Goal: Ask a question

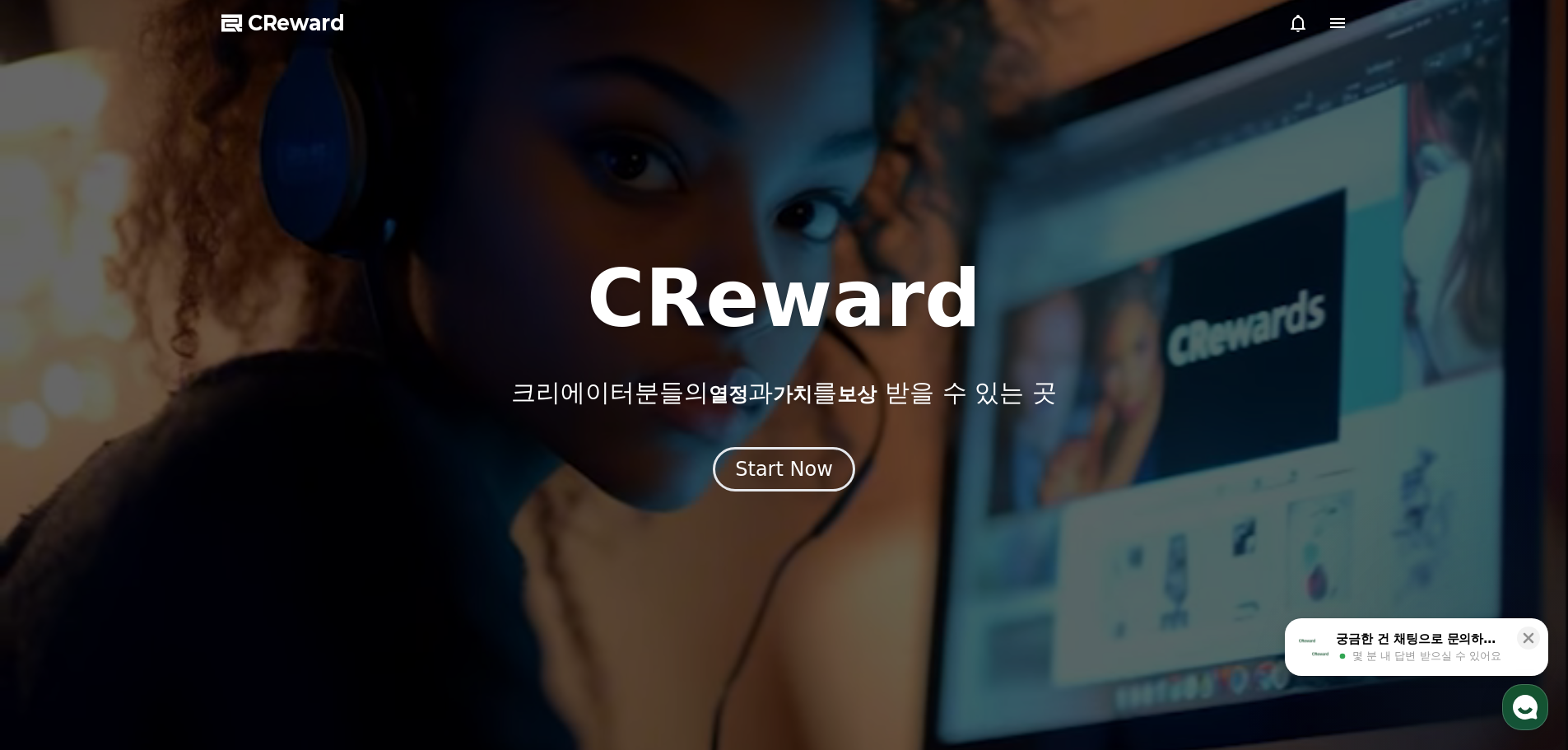
click at [1337, 15] on icon at bounding box center [1337, 22] width 20 height 20
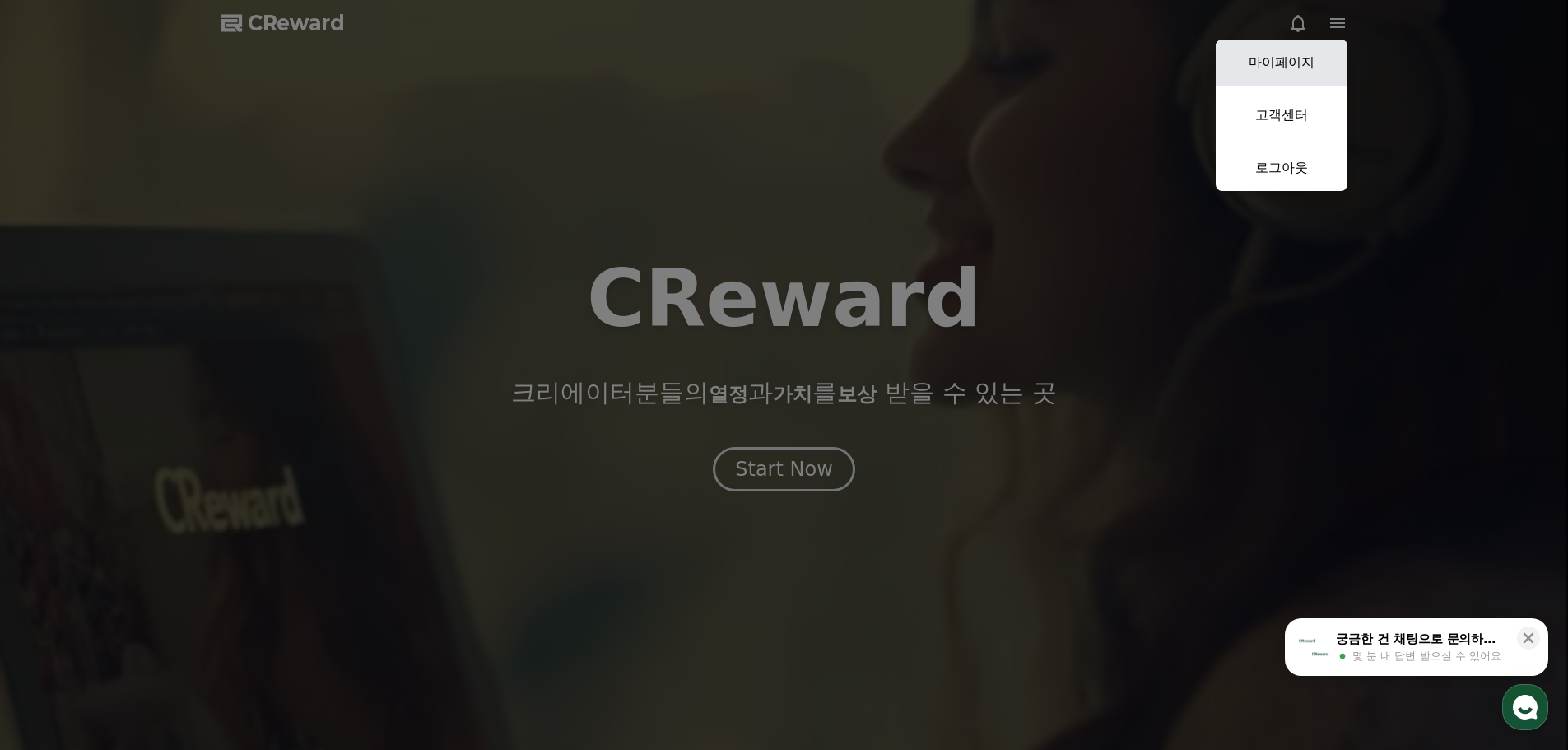
click at [1287, 62] on link "마이페이지" at bounding box center [1281, 62] width 132 height 46
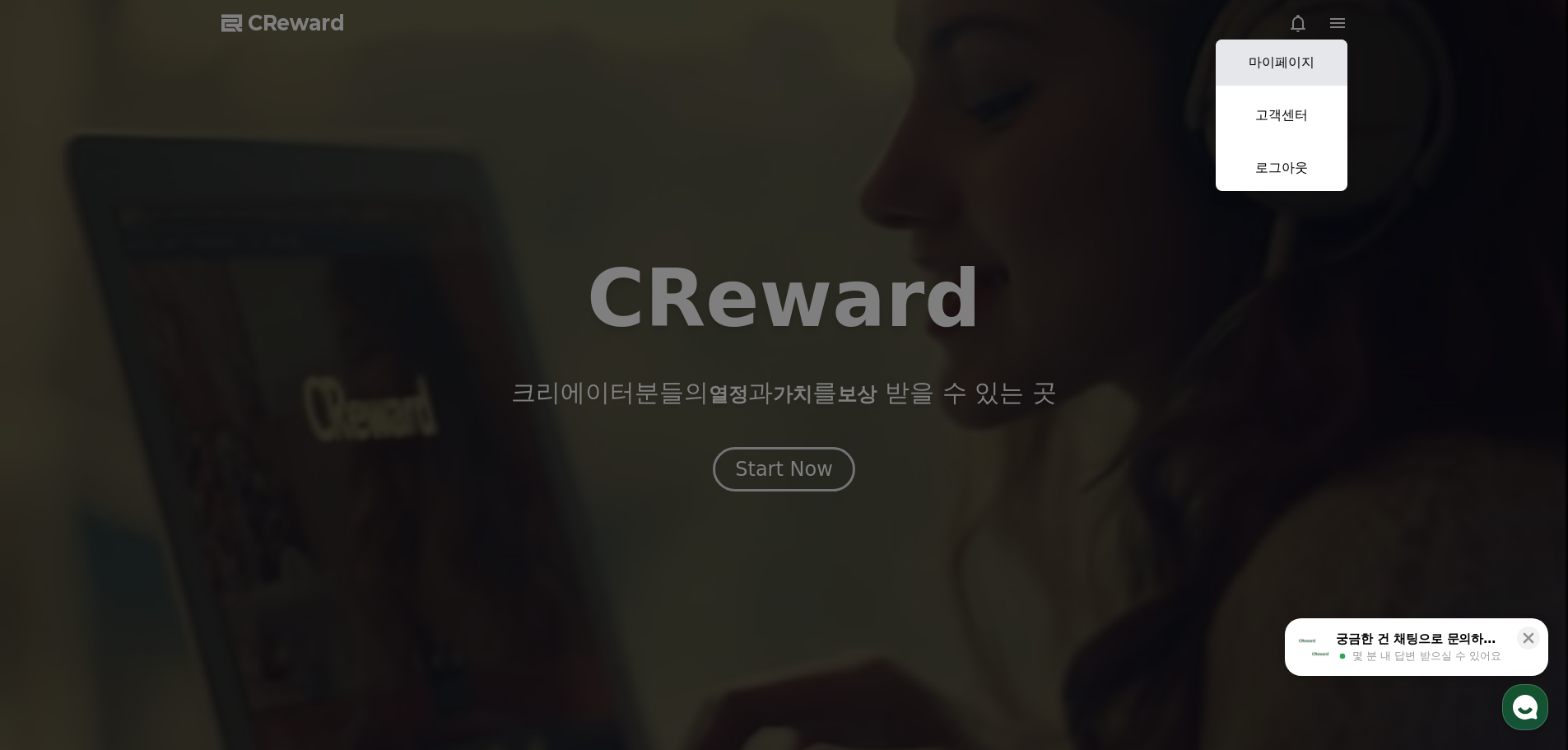
select select "**********"
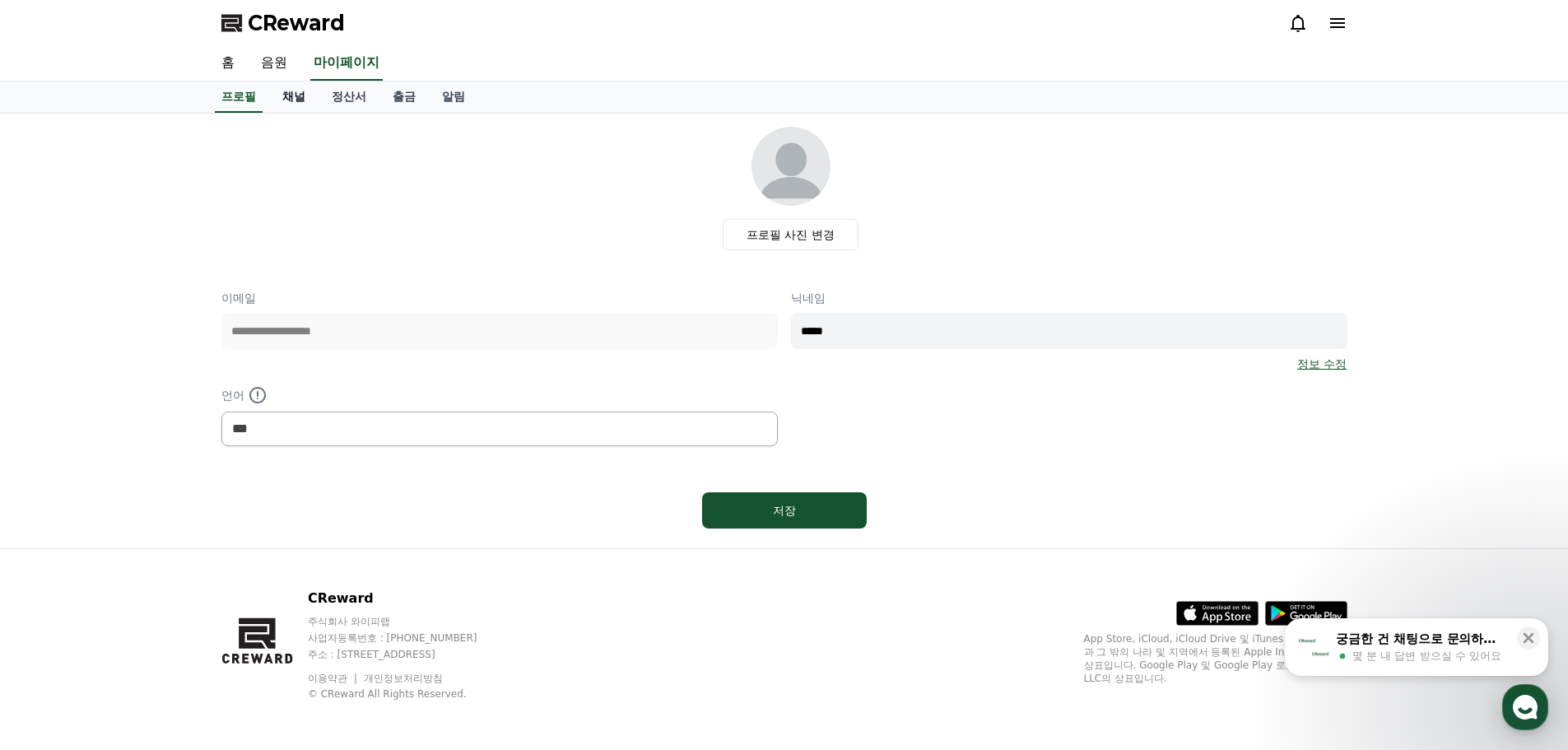
click at [289, 93] on link "채널" at bounding box center [294, 97] width 49 height 31
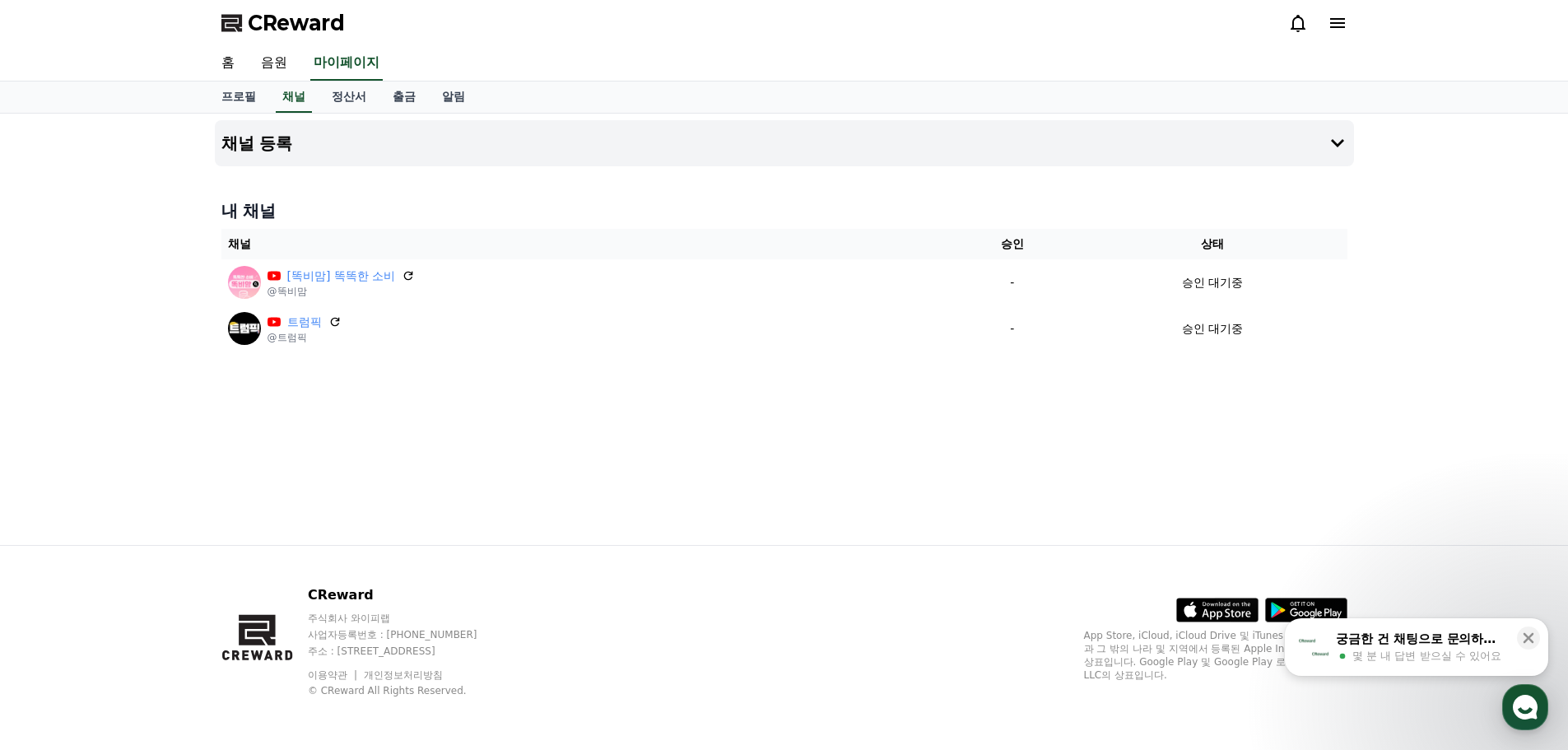
click at [1445, 642] on div "궁금한 건 채팅으로 문의하세요" at bounding box center [1422, 638] width 171 height 16
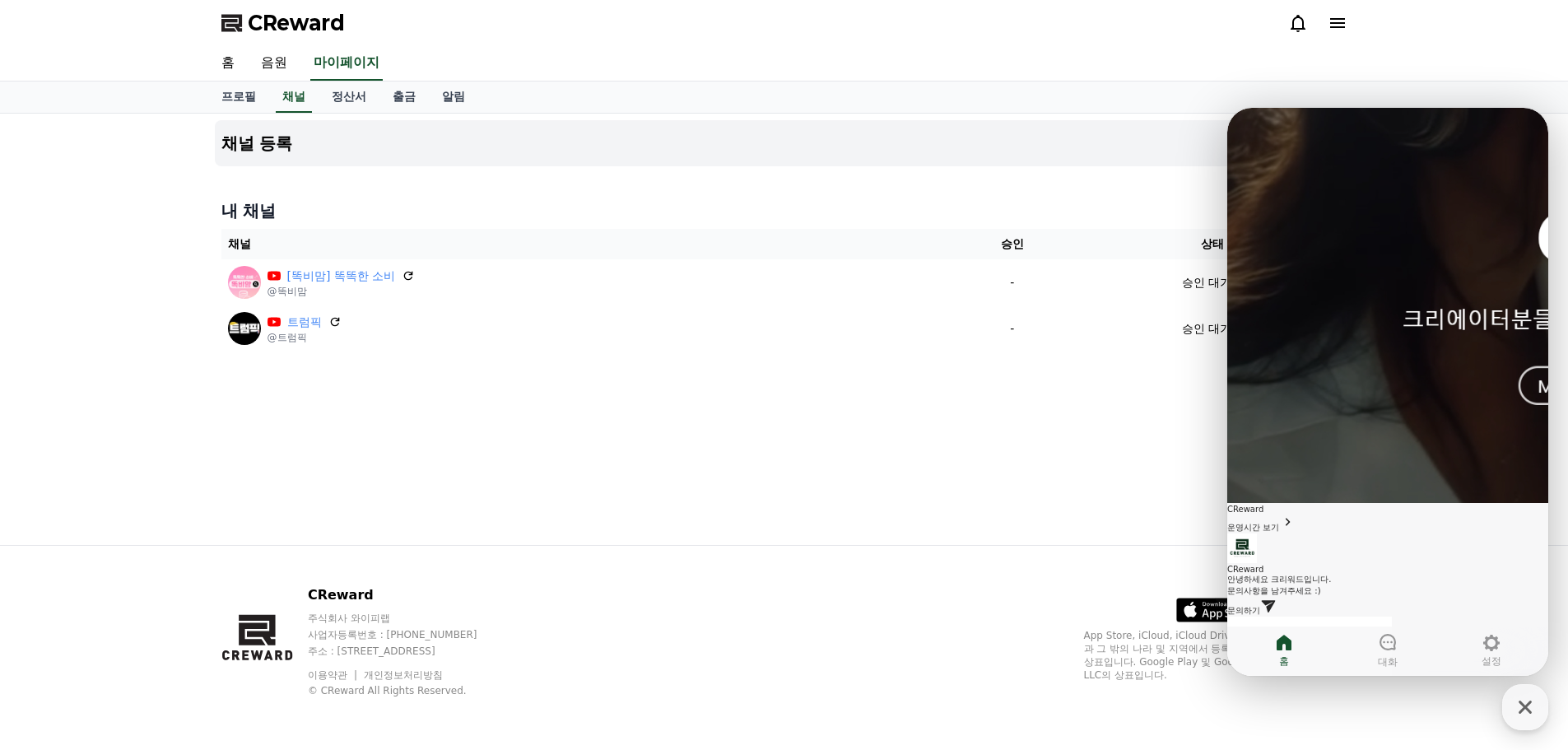
click at [1261, 606] on span "문의하기" at bounding box center [1244, 610] width 33 height 9
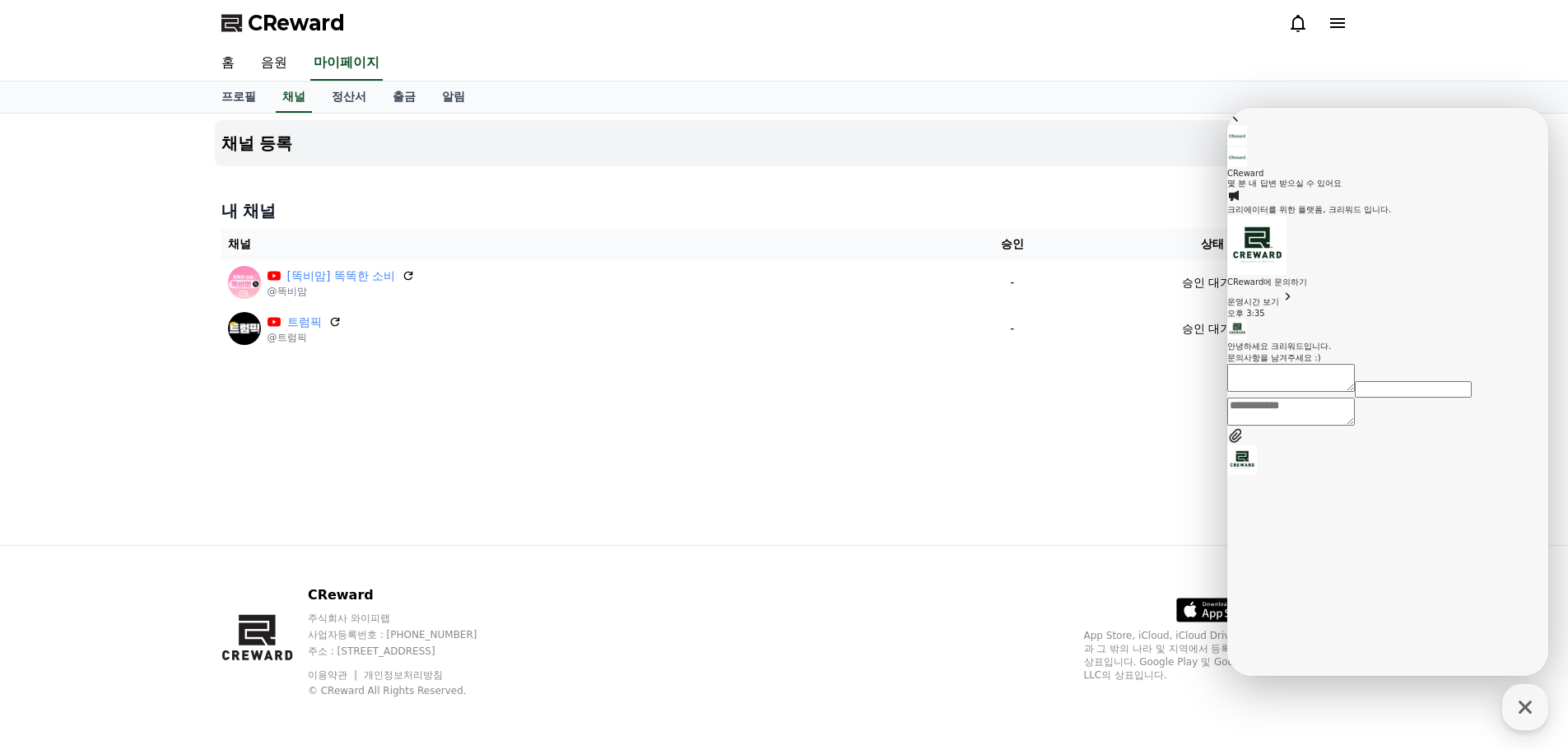
click at [1354, 426] on textarea "Messenger Input Textarea" at bounding box center [1291, 411] width 128 height 28
type textarea "*"
type textarea "**********"
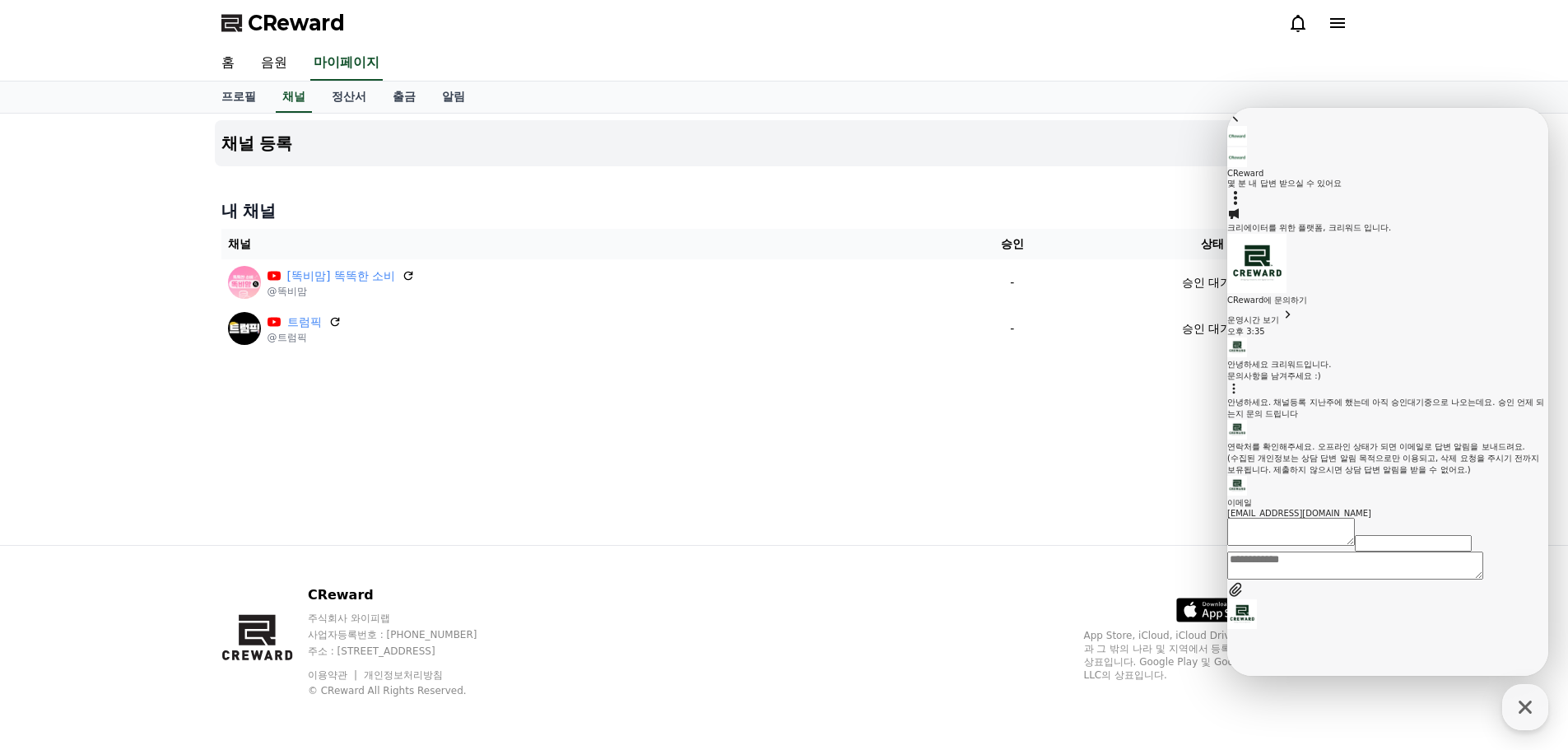
scroll to position [145, 0]
click at [1344, 580] on textarea "Messenger Input Textarea" at bounding box center [1355, 565] width 256 height 28
click at [1318, 518] on span "[EMAIL_ADDRESS][DOMAIN_NAME]" at bounding box center [1299, 513] width 144 height 9
click at [1313, 591] on textarea "Messenger Input Textarea" at bounding box center [1355, 576] width 256 height 28
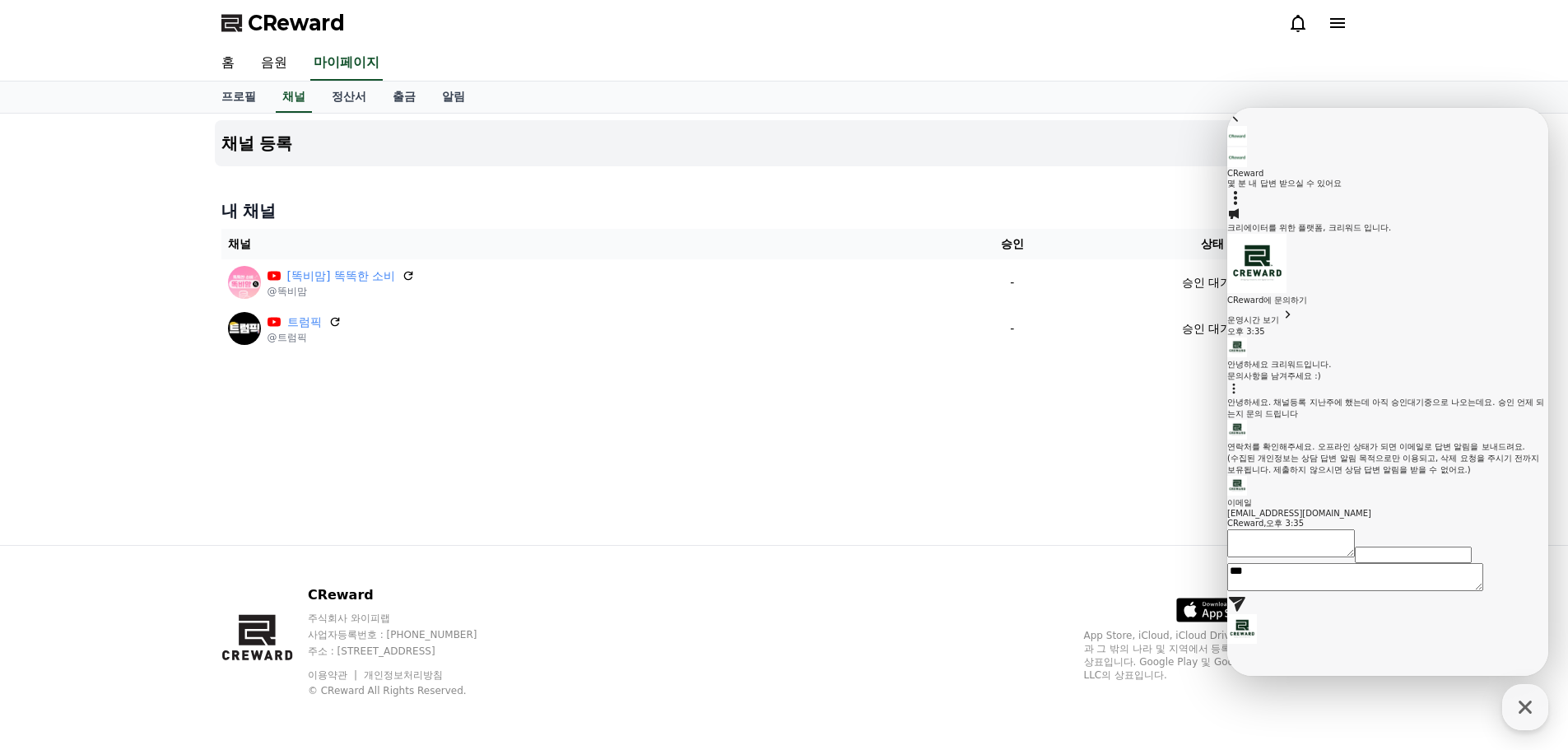
type textarea "****"
click at [1400, 453] on div at bounding box center [1388, 453] width 321 height 0
click at [1320, 441] on div "연락처를 확인해주세요. 오프라인 상태가 되면 이메일로 답변 알림을 보내드려요. (수집된 개인정보는 상담 답변 알림 목적으로만 이용되고, 삭제 …" at bounding box center [1388, 458] width 321 height 35
click at [1359, 617] on textarea "Messenger Input Textarea" at bounding box center [1355, 603] width 256 height 28
